Goal: Task Accomplishment & Management: Use online tool/utility

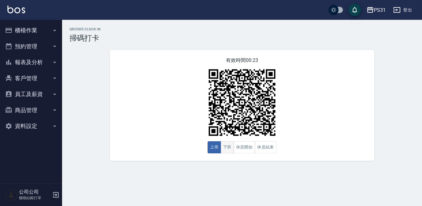
click at [229, 150] on button "下班" at bounding box center [226, 147] width 13 height 12
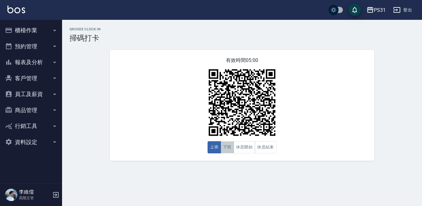
click at [227, 149] on button "下班" at bounding box center [226, 147] width 13 height 12
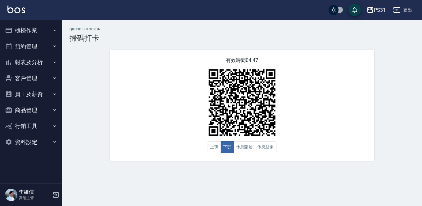
type button "CLOCKOUT"
click at [220, 141] on button "下班" at bounding box center [226, 147] width 13 height 12
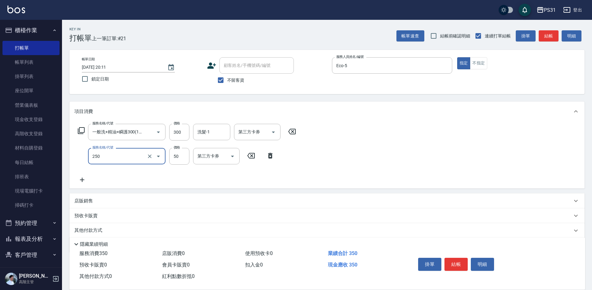
type input "剪瀏海(250)"
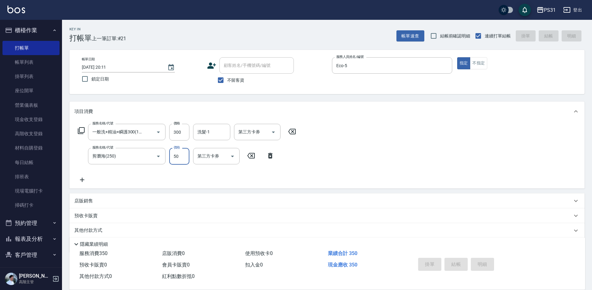
type input "2025/08/11 20:12"
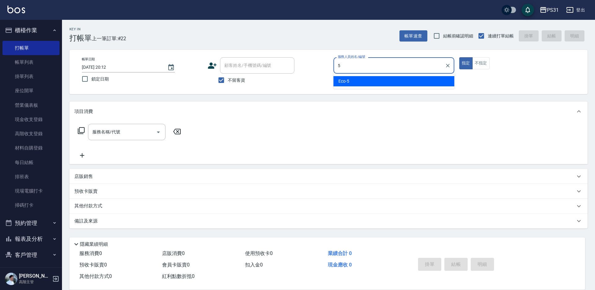
type input "Eco-5"
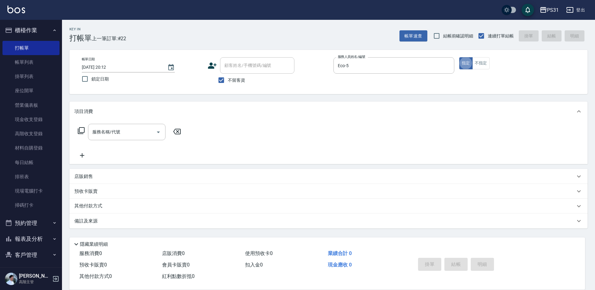
type button "true"
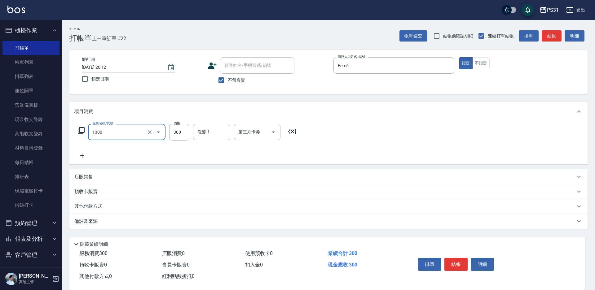
type input "一般洗+精油+瞬護300(1300)"
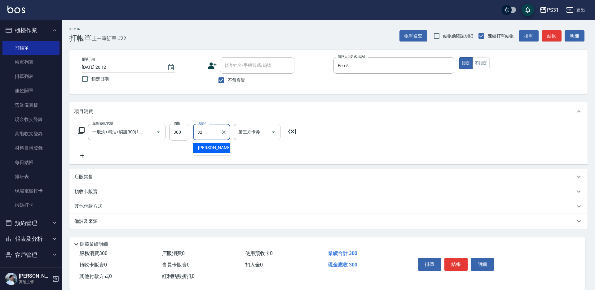
type input "陳聖軒-32"
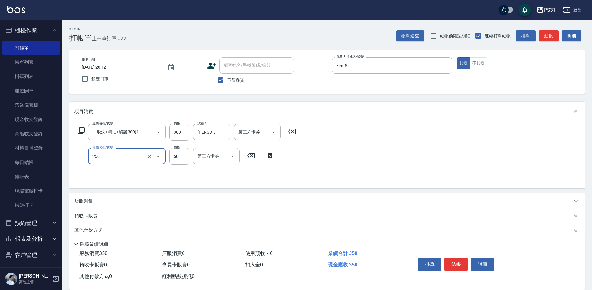
type input "剪瀏海(250)"
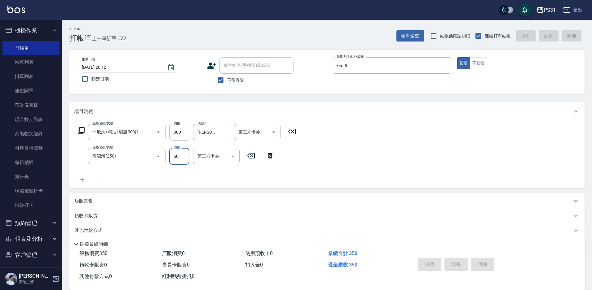
type input "2025/08/11 20:13"
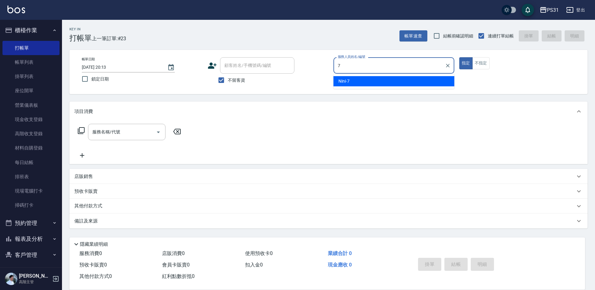
type input "Nini-7"
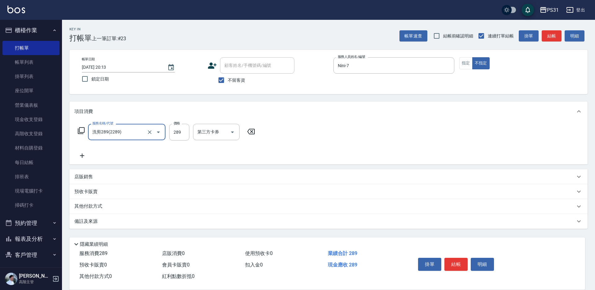
type input "洗剪289(2289)"
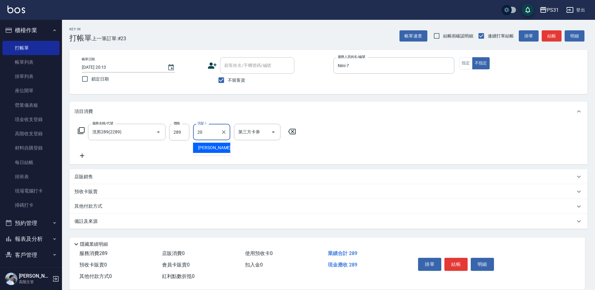
type input "陳泳龍-20"
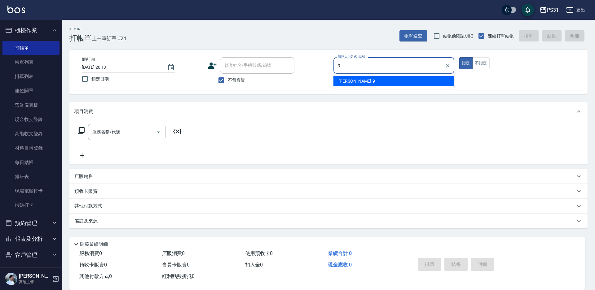
type input "JOJO-9"
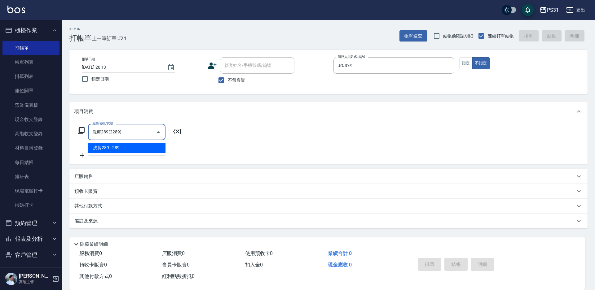
type input "洗剪289(2289)"
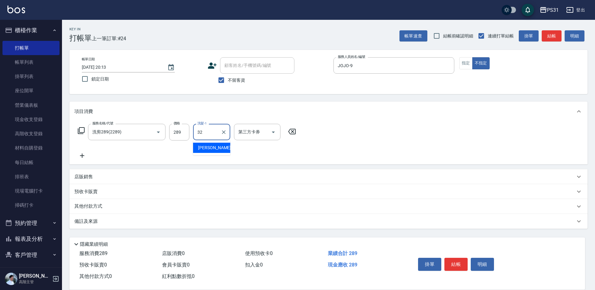
type input "陳聖軒-32"
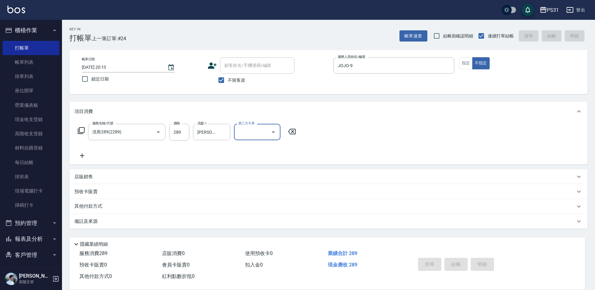
type input "2025/08/11 20:14"
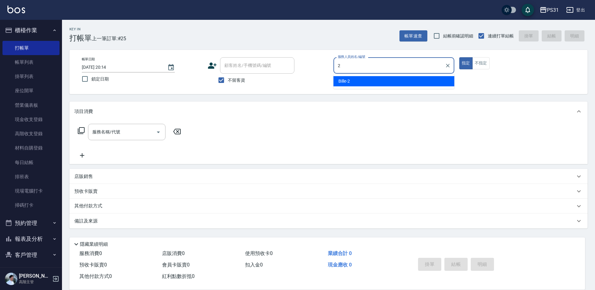
type input "Bille-2"
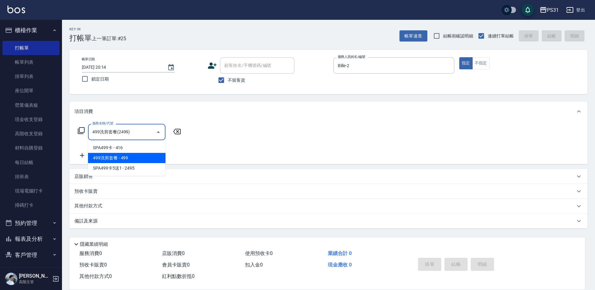
type input "499洗剪套餐(2499)"
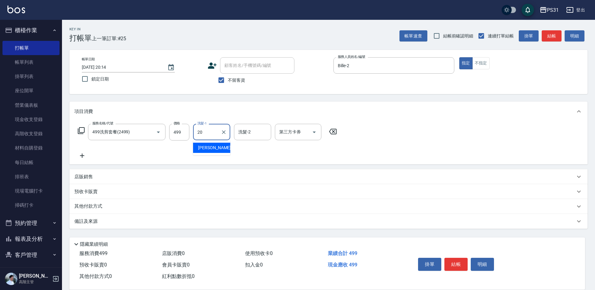
type input "陳泳龍-20"
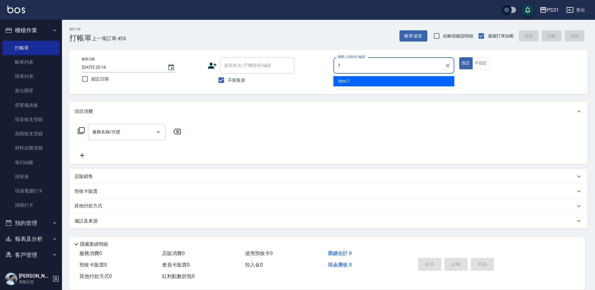
type input "Nini-7"
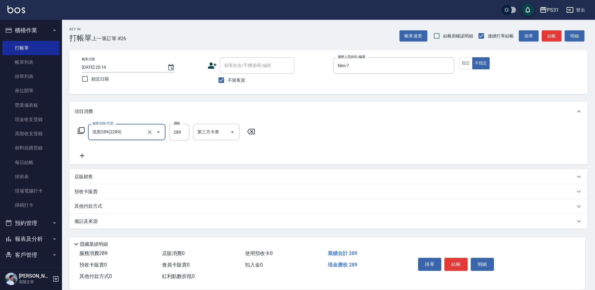
type input "洗剪289(2289)"
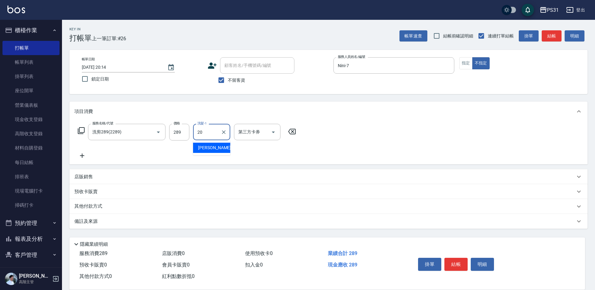
type input "陳泳龍-20"
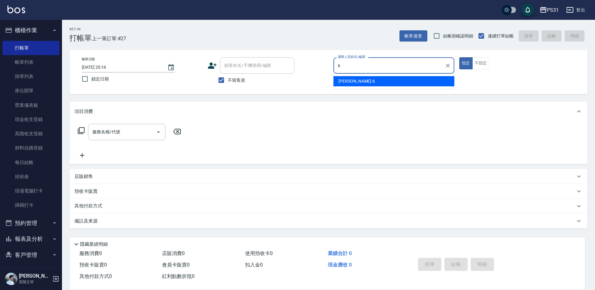
type input "Aki-6"
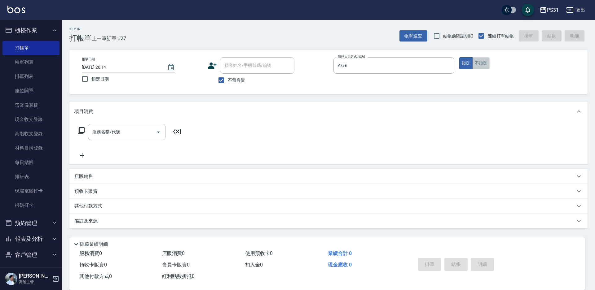
click at [481, 63] on button "不指定" at bounding box center [480, 63] width 17 height 12
type button "false"
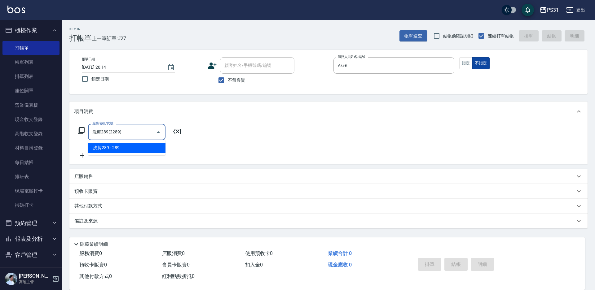
type input "洗剪289(2289)"
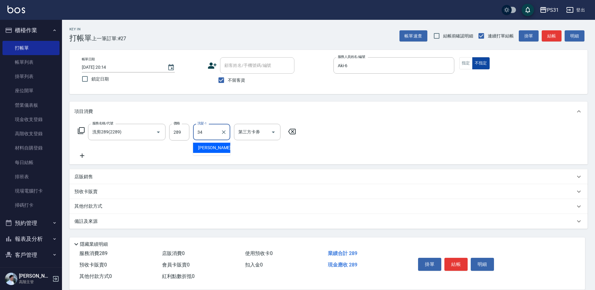
type input "鈺欣-34"
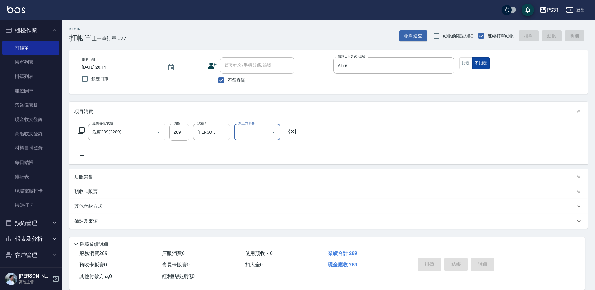
type input "2025/08/11 20:15"
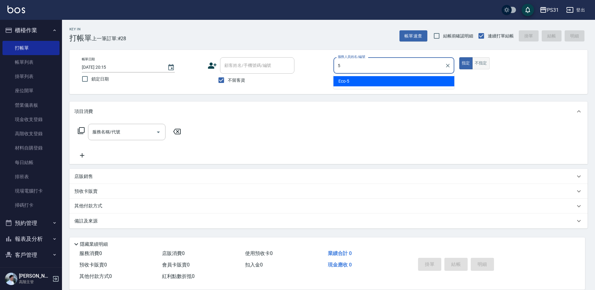
type input "Eco-5"
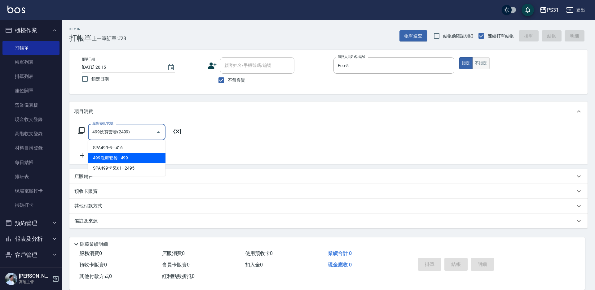
type input "499洗剪套餐(2499)"
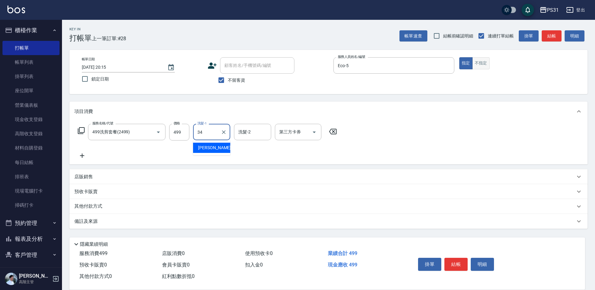
type input "鈺欣-34"
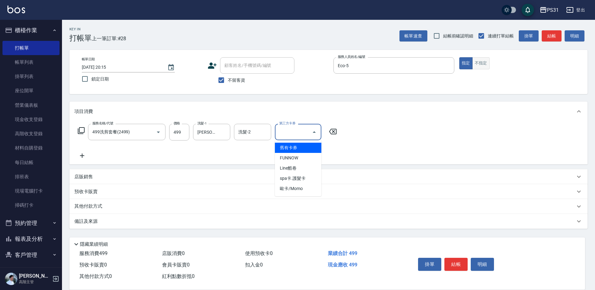
type input "舊有卡券"
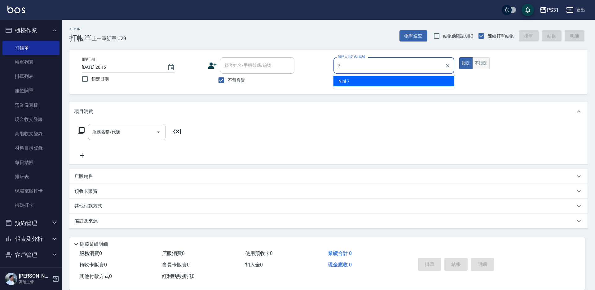
type input "Nini-7"
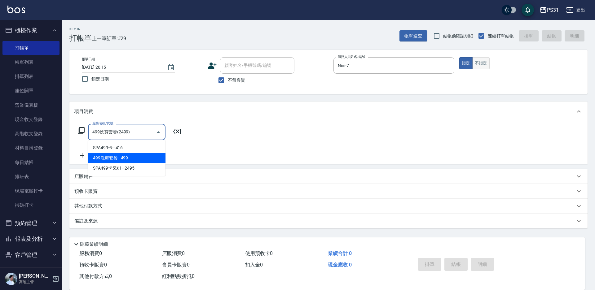
type input "499洗剪套餐(2499)"
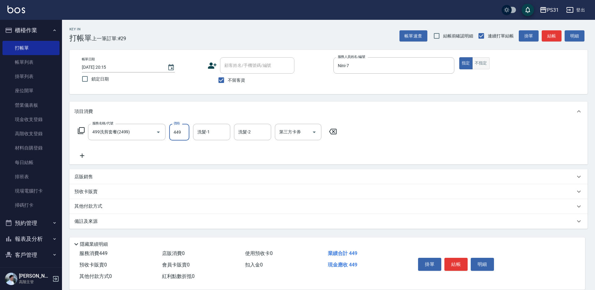
type input "449"
type input "陳聖軒-32"
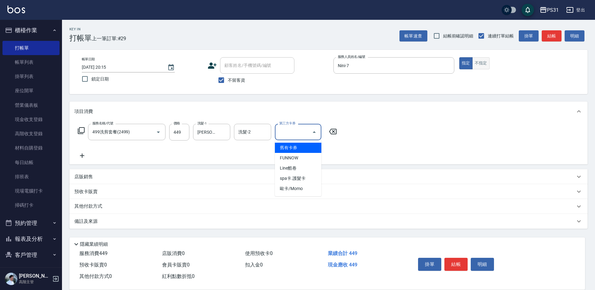
type input "舊有卡券"
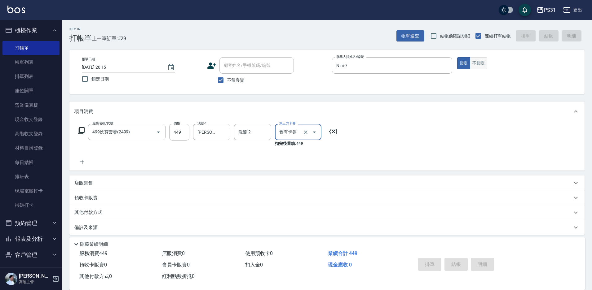
type input "2025/08/11 20:16"
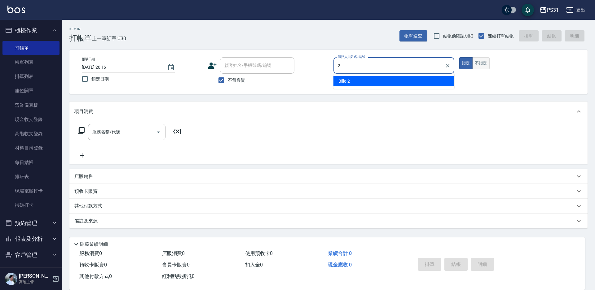
type input "Bille-2"
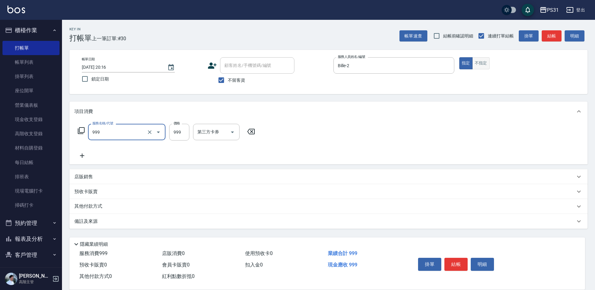
type input "精油套餐999(999)"
type input "1200"
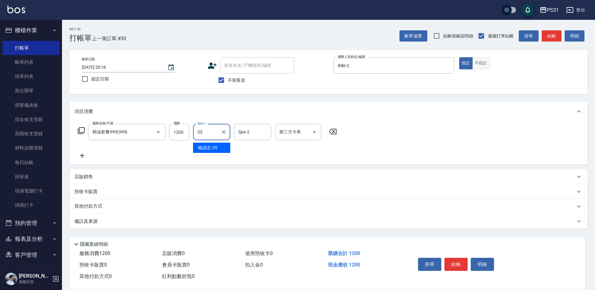
type input "楊諺志-35"
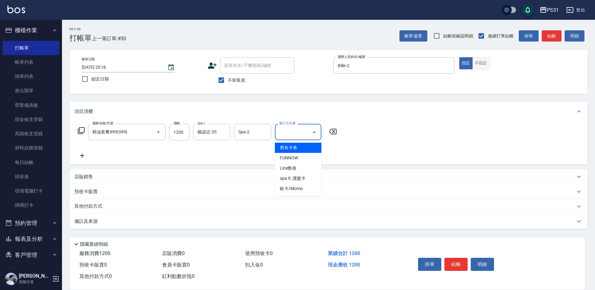
type input "舊有卡券"
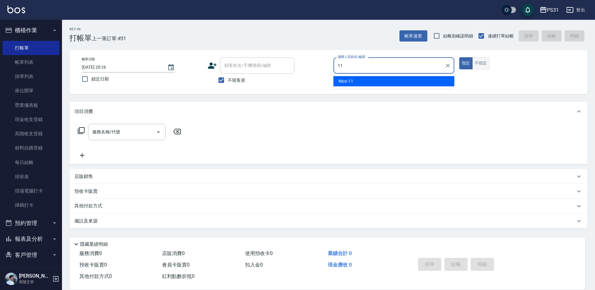
type input "Nico-11"
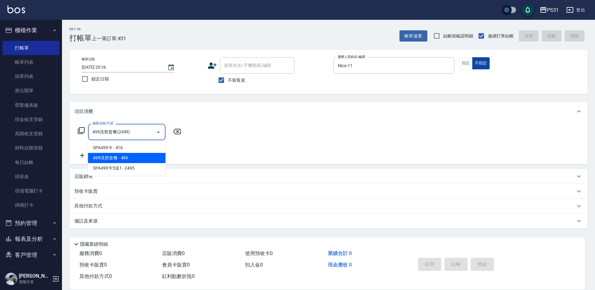
type input "499洗剪套餐(2499)"
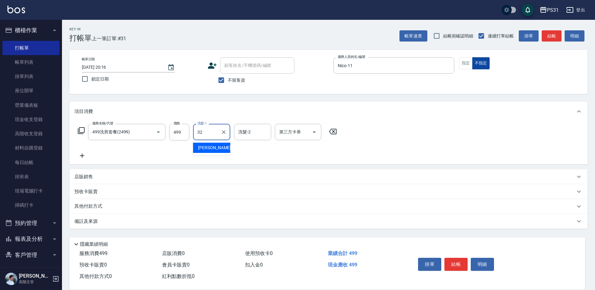
type input "陳聖軒-32"
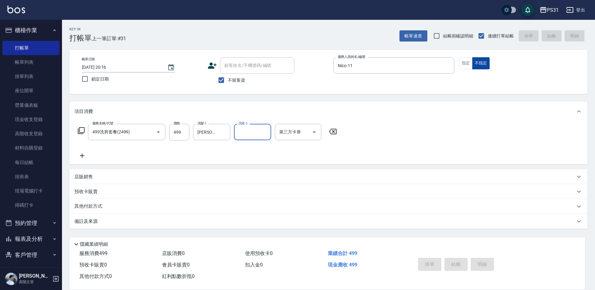
type input "2025/08/11 20:17"
